Goal: Information Seeking & Learning: Learn about a topic

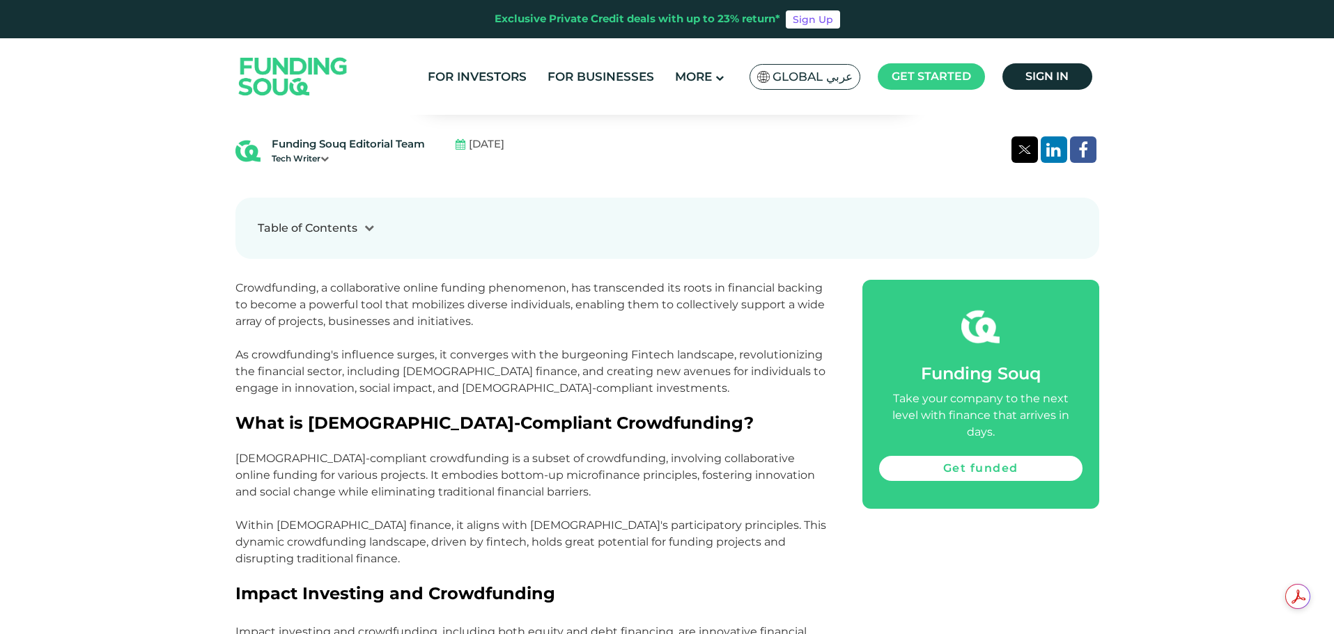
scroll to position [627, 0]
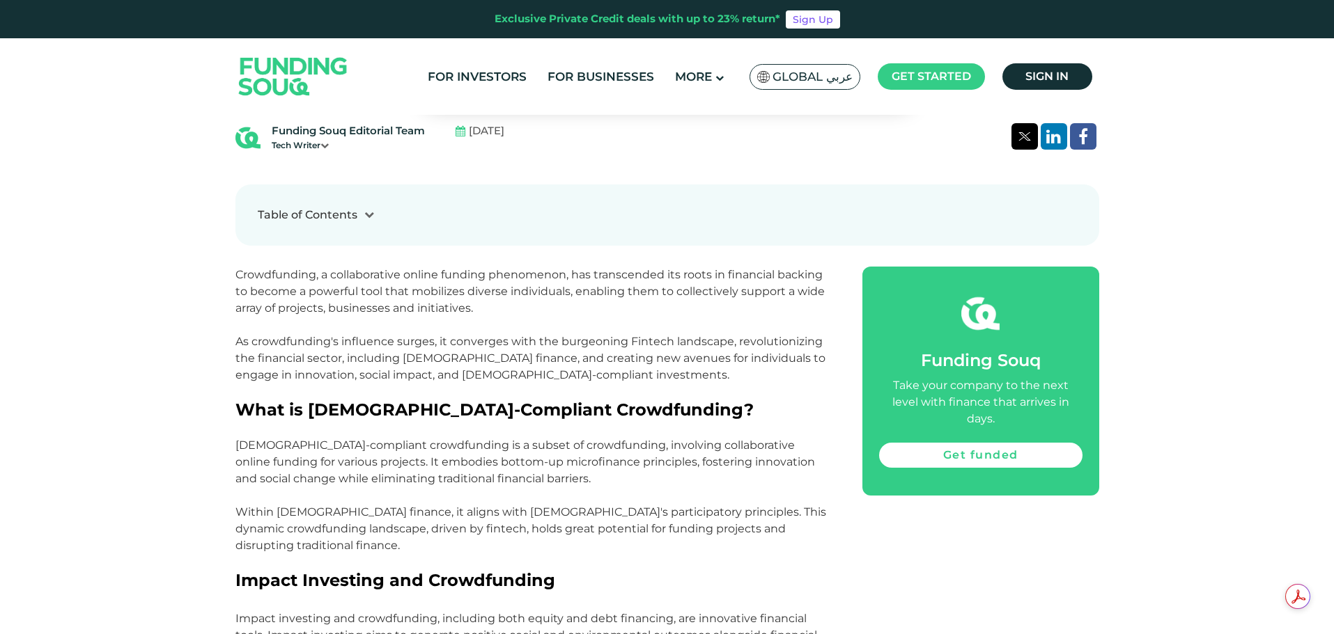
click at [325, 148] on icon at bounding box center [324, 145] width 8 height 8
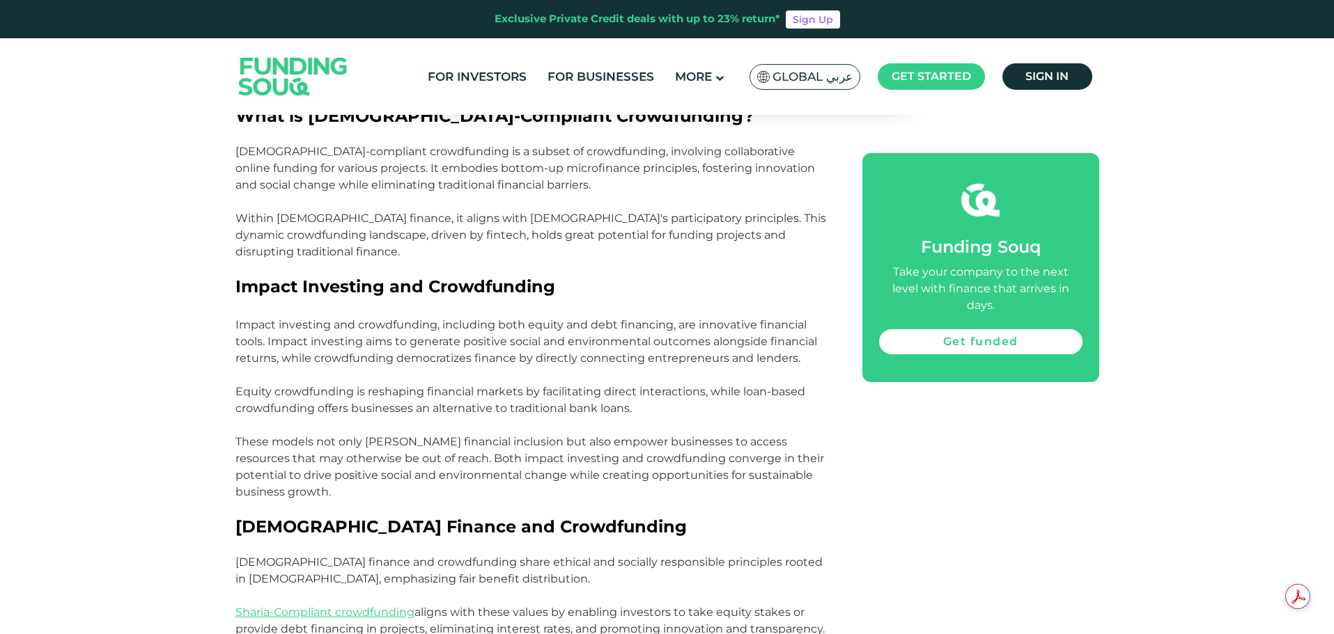
scroll to position [1045, 0]
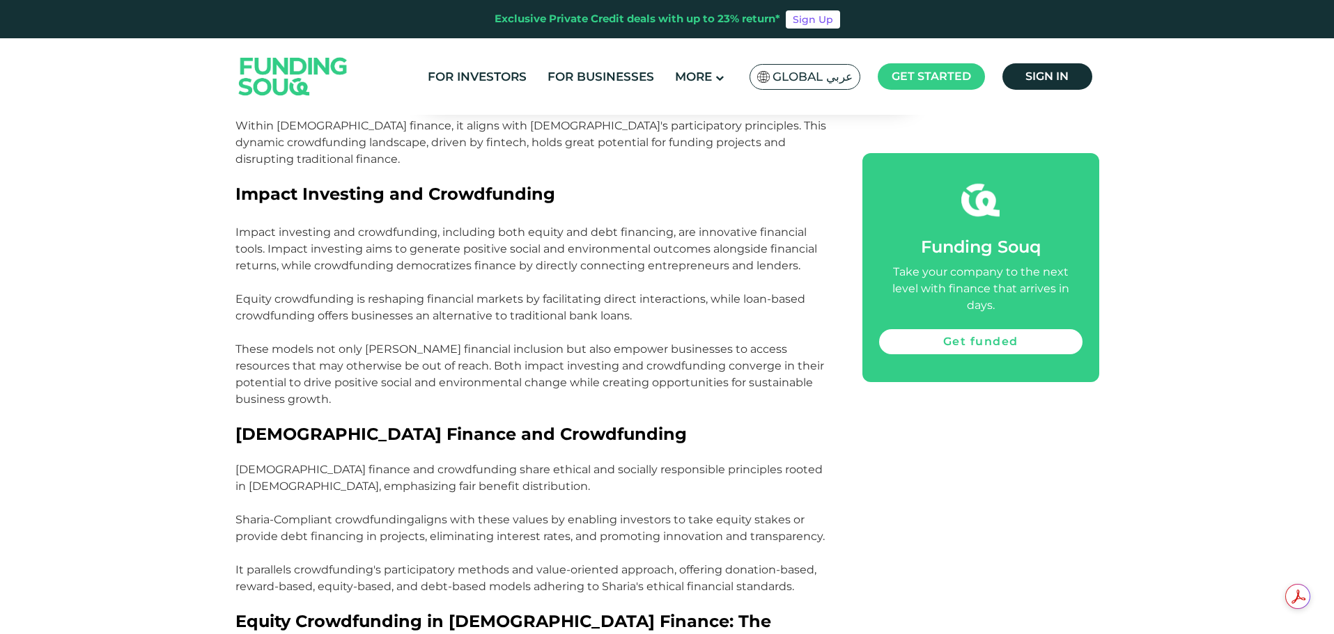
click at [337, 513] on link "Sharia-Compliant crowdfunding" at bounding box center [324, 519] width 179 height 13
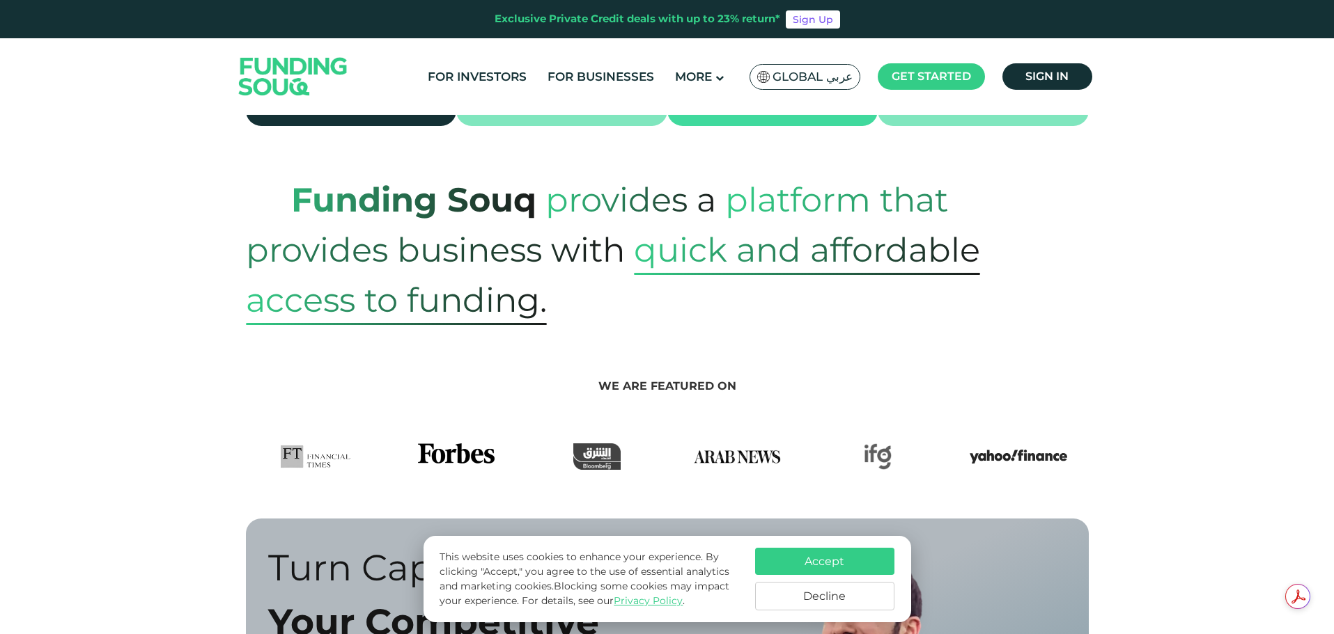
scroll to position [487, 0]
